Goal: Find specific page/section: Find specific page/section

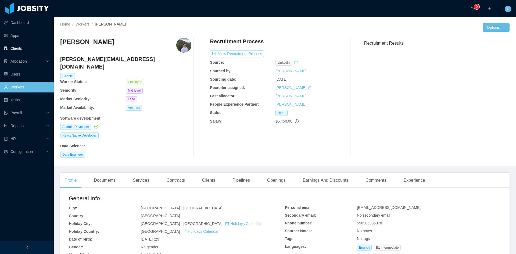
click at [17, 48] on link "Clients" at bounding box center [26, 48] width 45 height 11
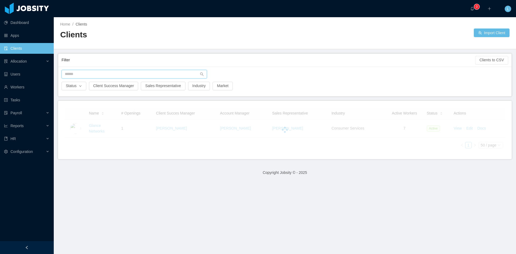
click at [75, 72] on input "text" at bounding box center [134, 74] width 145 height 9
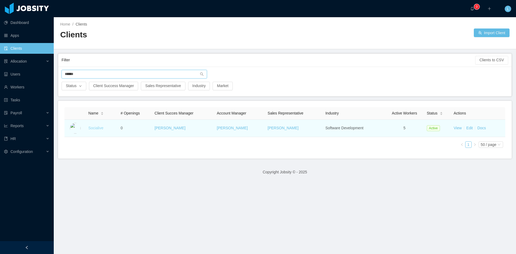
type input "******"
click at [98, 128] on link "Socialive" at bounding box center [95, 128] width 15 height 4
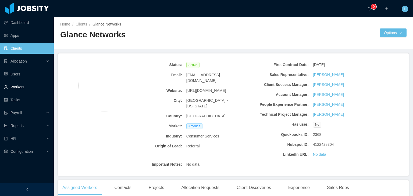
click at [15, 89] on link "Workers" at bounding box center [26, 87] width 45 height 11
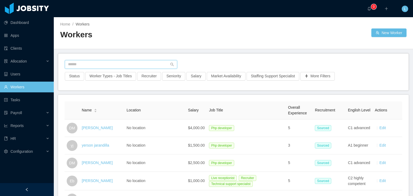
click at [132, 66] on input "text" at bounding box center [121, 64] width 112 height 9
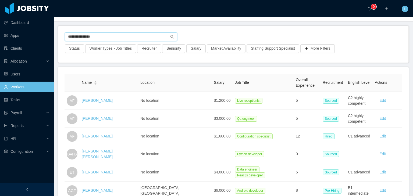
scroll to position [23, 0]
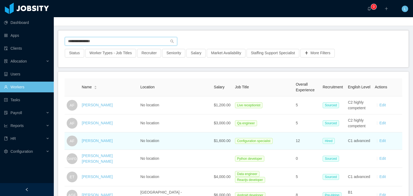
type input "**********"
click at [103, 143] on div "Alejandro Flores" at bounding box center [97, 141] width 31 height 6
click at [103, 141] on link "Alejandro Flores" at bounding box center [97, 141] width 31 height 4
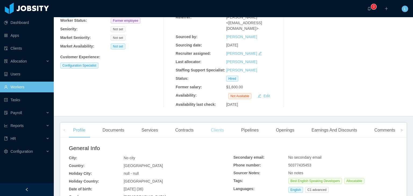
click at [216, 127] on div "Clients" at bounding box center [217, 130] width 22 height 15
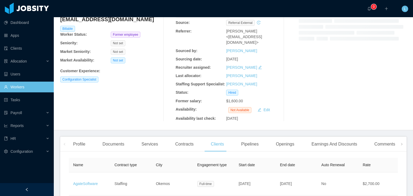
scroll to position [54, 0]
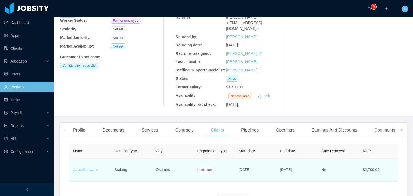
click at [85, 168] on link "AgateSoftware" at bounding box center [85, 170] width 25 height 4
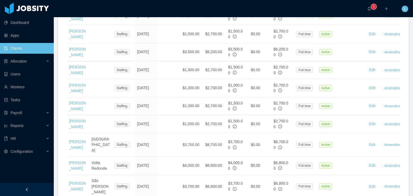
scroll to position [537, 0]
